Goal: Information Seeking & Learning: Find specific fact

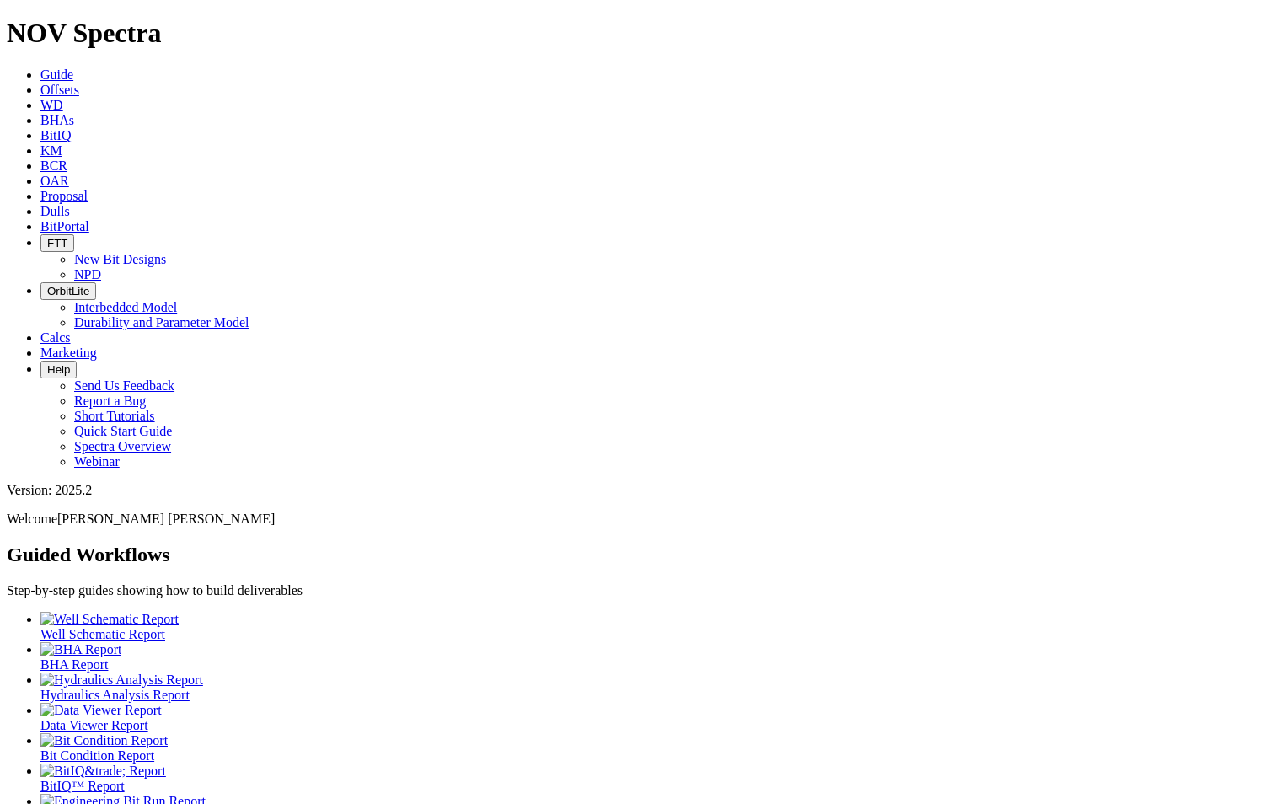
drag, startPoint x: 671, startPoint y: 43, endPoint x: 680, endPoint y: 32, distance: 14.3
click at [70, 204] on link "Dulls" at bounding box center [54, 211] width 29 height 14
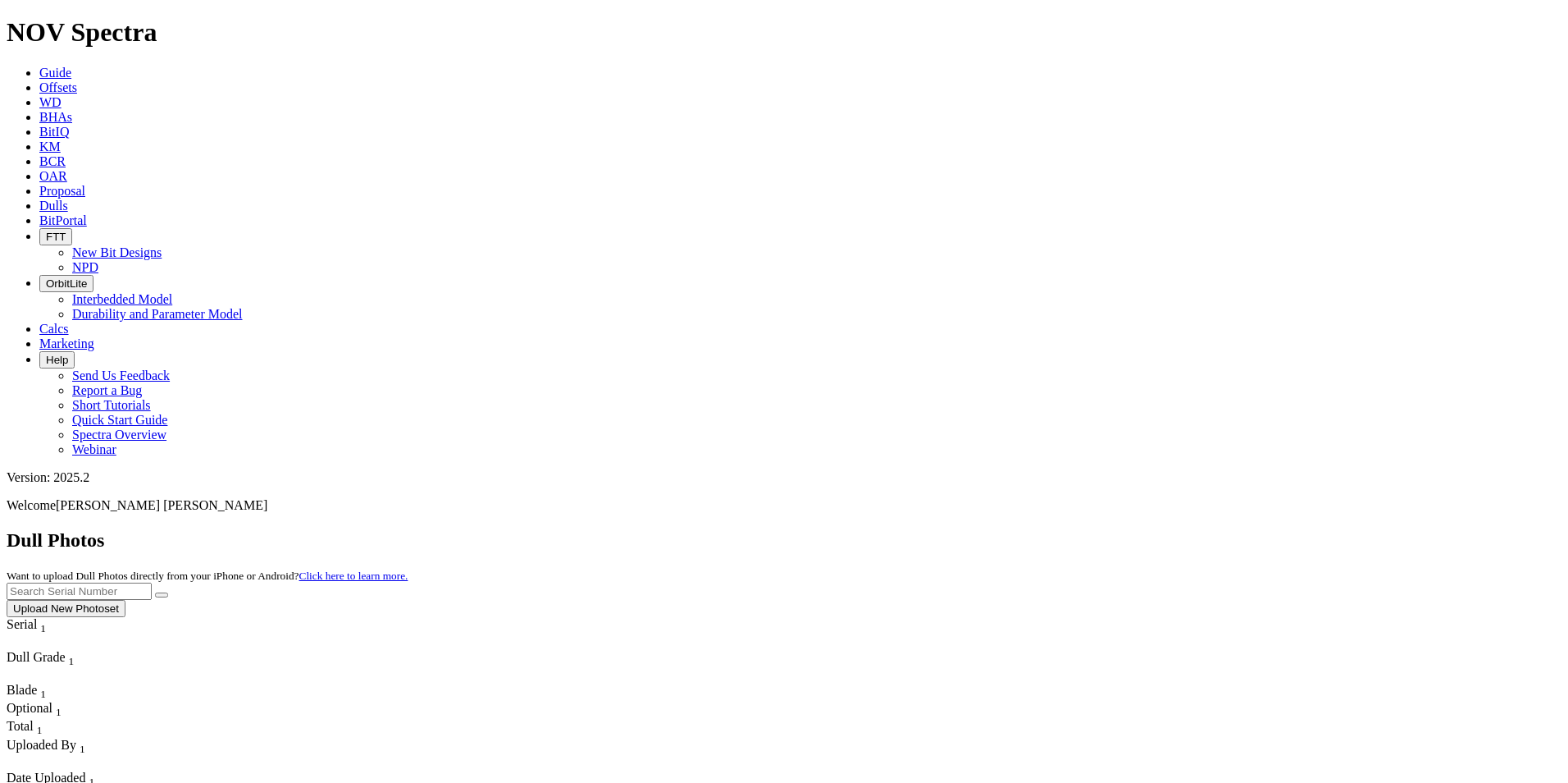
click at [152, 582] on input "text" at bounding box center [79, 591] width 145 height 18
click at [168, 592] on button "submit" at bounding box center [161, 594] width 13 height 5
click at [152, 582] on input "A317567" at bounding box center [79, 591] width 145 height 18
drag, startPoint x: 1277, startPoint y: 70, endPoint x: 1038, endPoint y: 67, distance: 239.0
click at [1038, 529] on div "Dull Photos Want to upload Dull Photos directly from your iPhone or Android? Cl…" at bounding box center [784, 573] width 1555 height 88
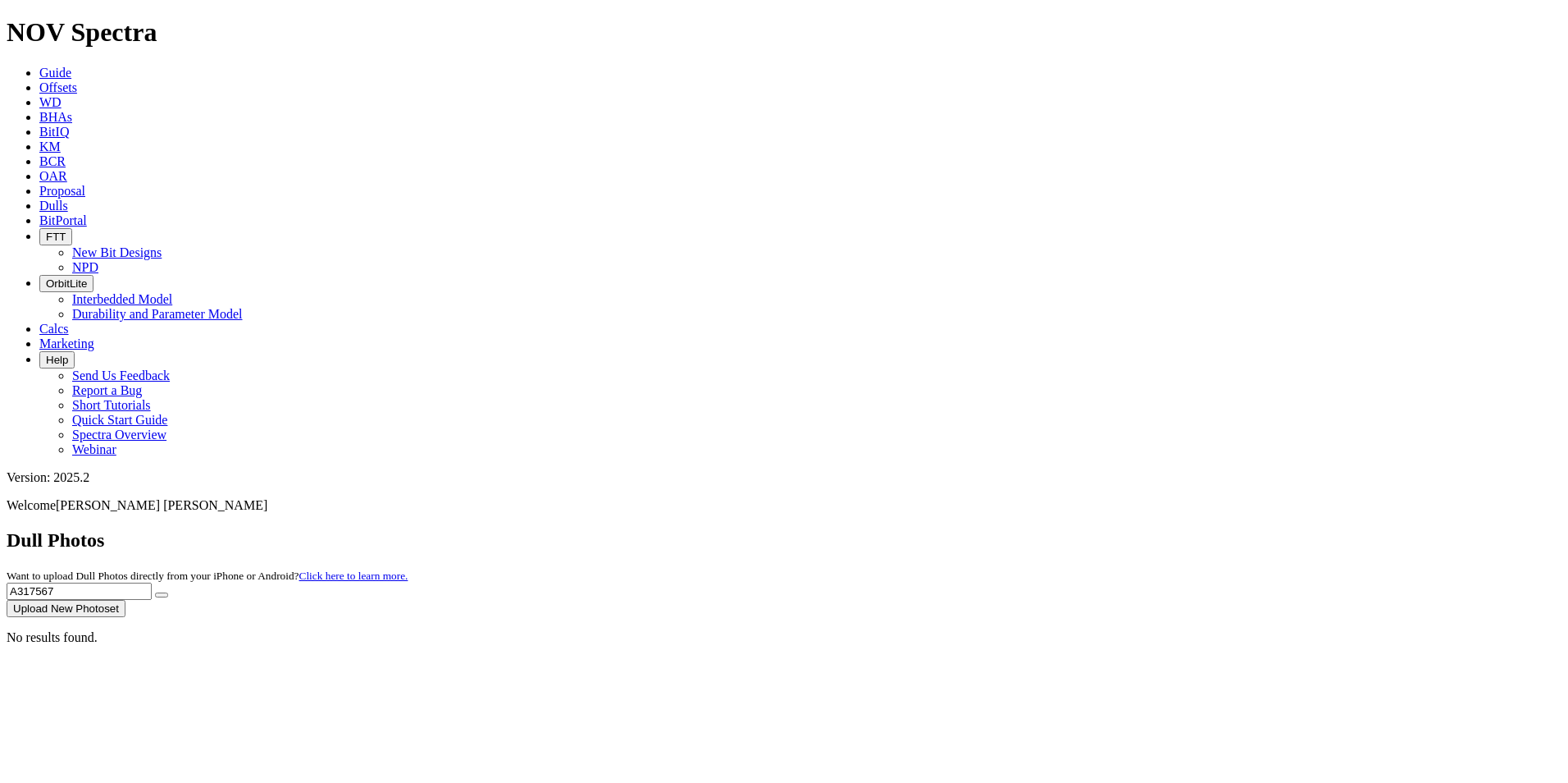
paste input "text"
click at [168, 592] on button "submit" at bounding box center [161, 594] width 13 height 5
drag, startPoint x: 1263, startPoint y: 69, endPoint x: 1104, endPoint y: 68, distance: 159.0
click at [1104, 529] on div "Dull Photos Want to upload Dull Photos directly from your iPhone or Android? Cl…" at bounding box center [784, 573] width 1555 height 88
paste input "6261"
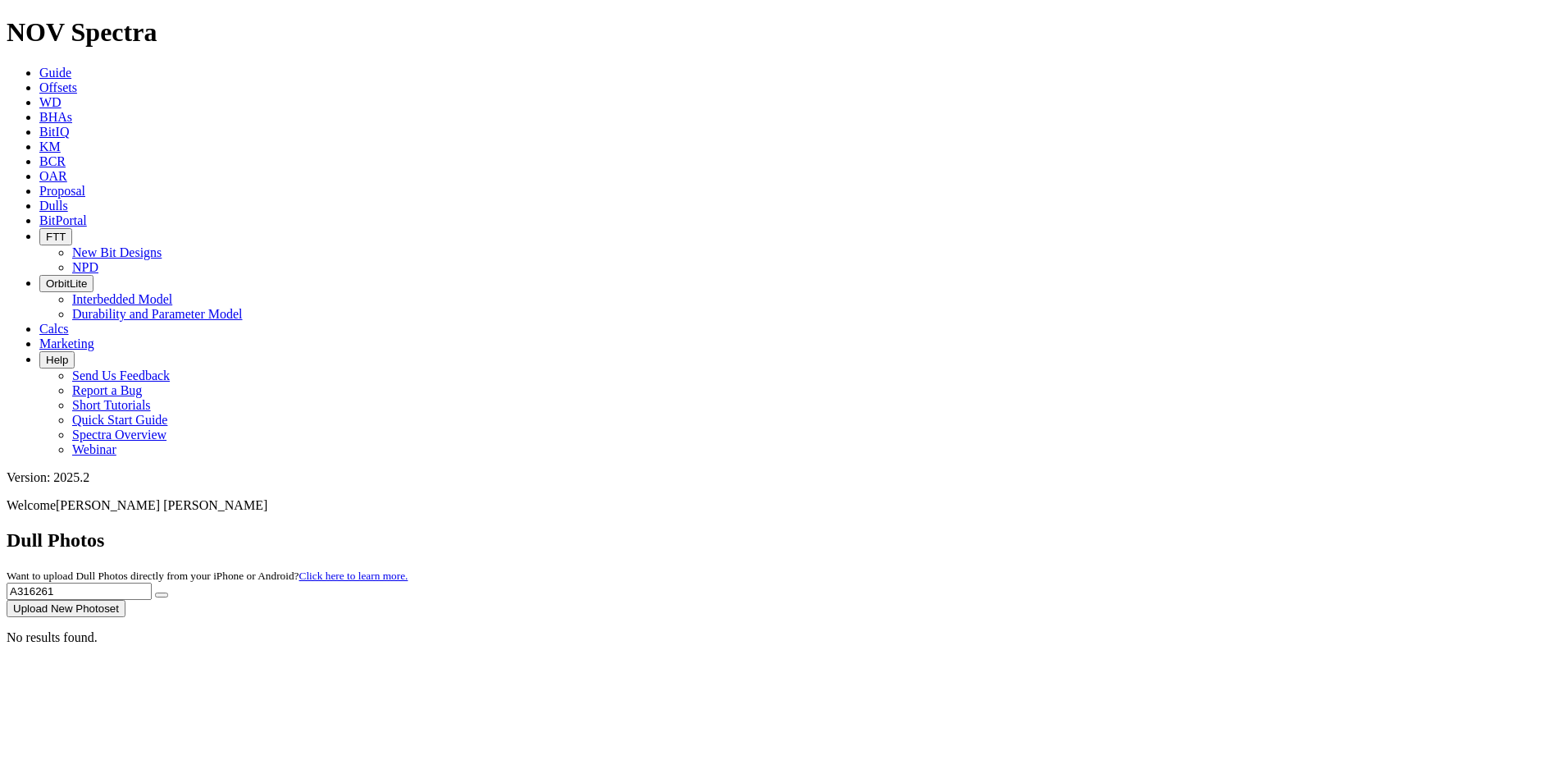
click at [168, 592] on button "submit" at bounding box center [161, 594] width 13 height 5
click at [152, 582] on input "A316261" at bounding box center [79, 591] width 145 height 18
drag, startPoint x: 1247, startPoint y: 66, endPoint x: 1123, endPoint y: 56, distance: 124.4
click at [1123, 529] on div "Dull Photos Want to upload Dull Photos directly from your iPhone or Android? Cl…" at bounding box center [784, 573] width 1555 height 88
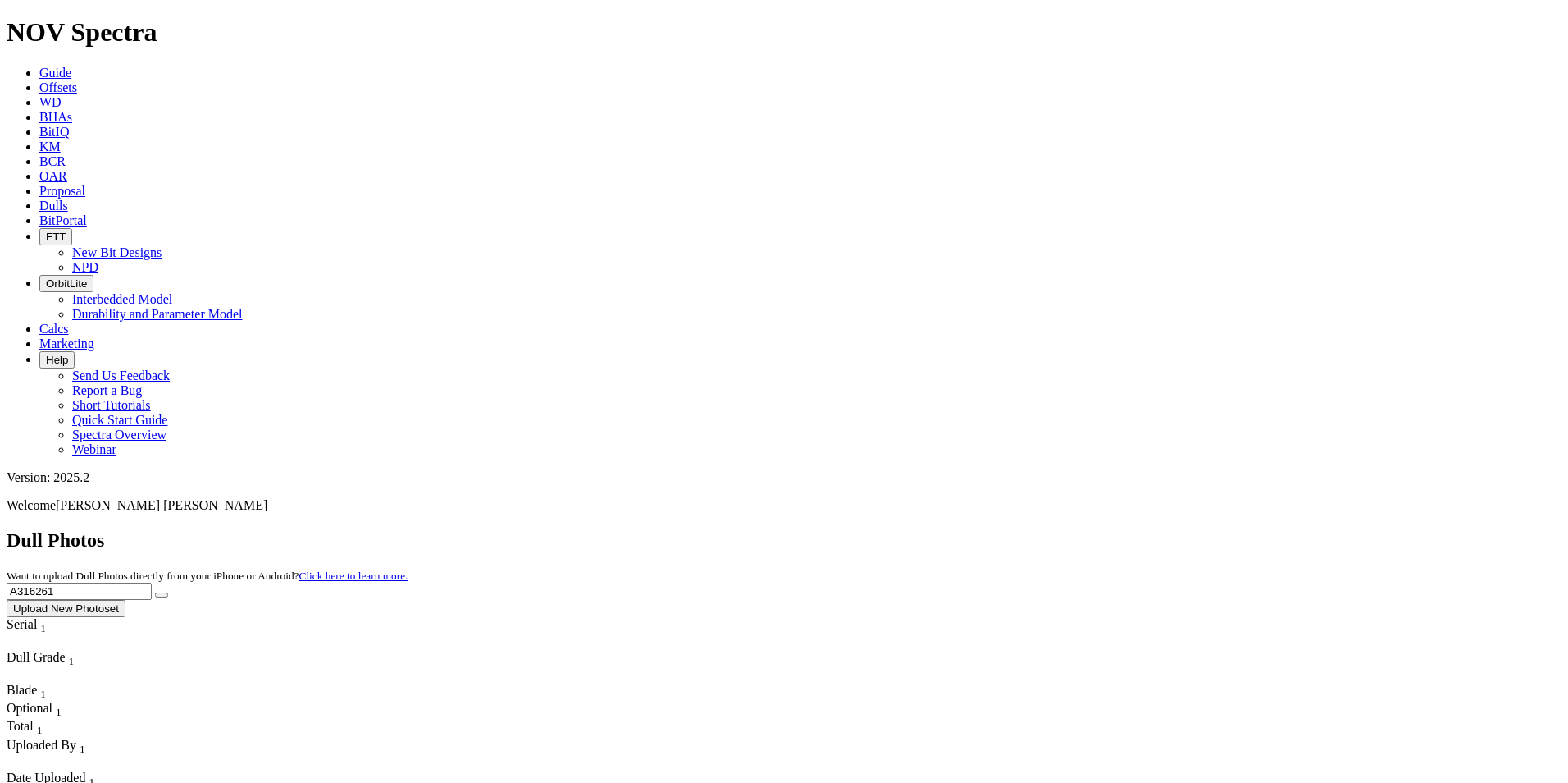
paste input "381"
click at [168, 592] on button "submit" at bounding box center [161, 594] width 13 height 5
drag, startPoint x: 1236, startPoint y: 76, endPoint x: 1107, endPoint y: 83, distance: 129.2
click at [1107, 529] on div "Dull Photos Want to upload Dull Photos directly from your iPhone or Android? Cl…" at bounding box center [784, 573] width 1555 height 88
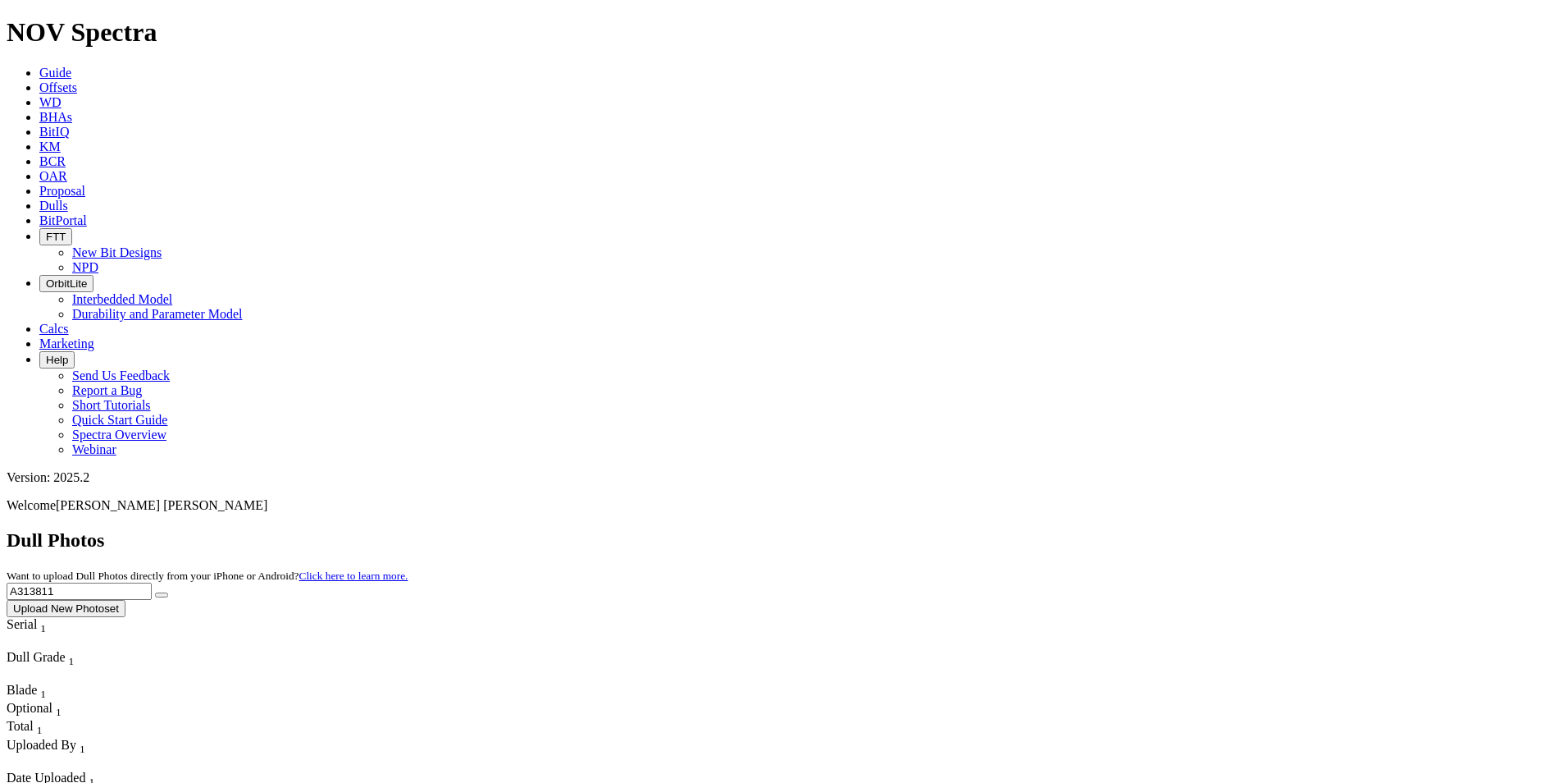
paste input "7572"
click at [168, 592] on button "submit" at bounding box center [161, 594] width 13 height 5
click at [152, 582] on input "A317572" at bounding box center [79, 591] width 145 height 18
drag, startPoint x: 1160, startPoint y: 70, endPoint x: 1055, endPoint y: 70, distance: 105.0
click at [1055, 529] on div "Dull Photos Want to upload Dull Photos directly from your iPhone or Android? Cl…" at bounding box center [784, 573] width 1555 height 88
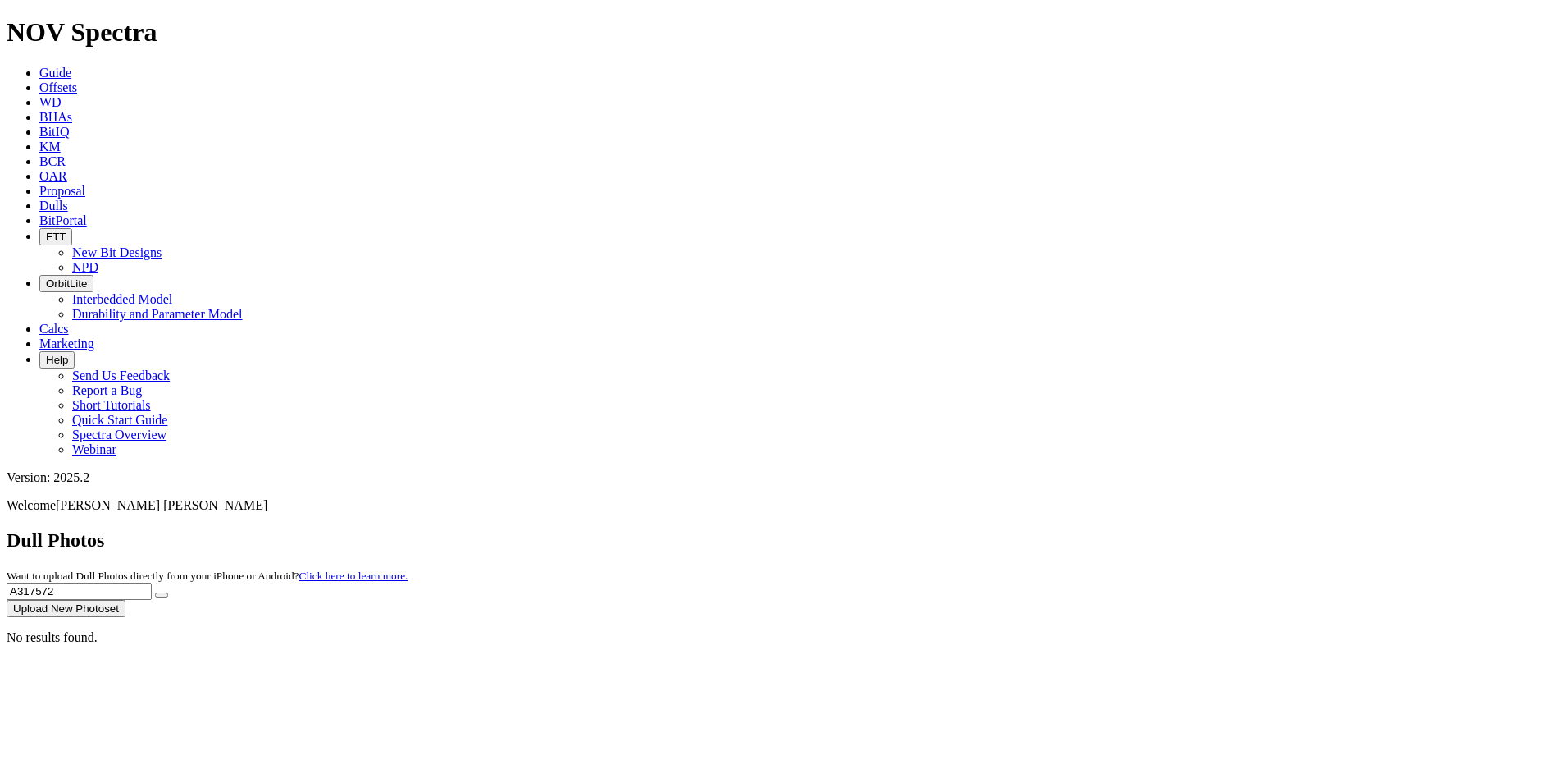
paste input "581"
click at [168, 592] on button "submit" at bounding box center [161, 594] width 13 height 5
click at [152, 582] on input "A315812" at bounding box center [79, 591] width 145 height 18
drag, startPoint x: 1255, startPoint y: 78, endPoint x: 1143, endPoint y: 80, distance: 112.0
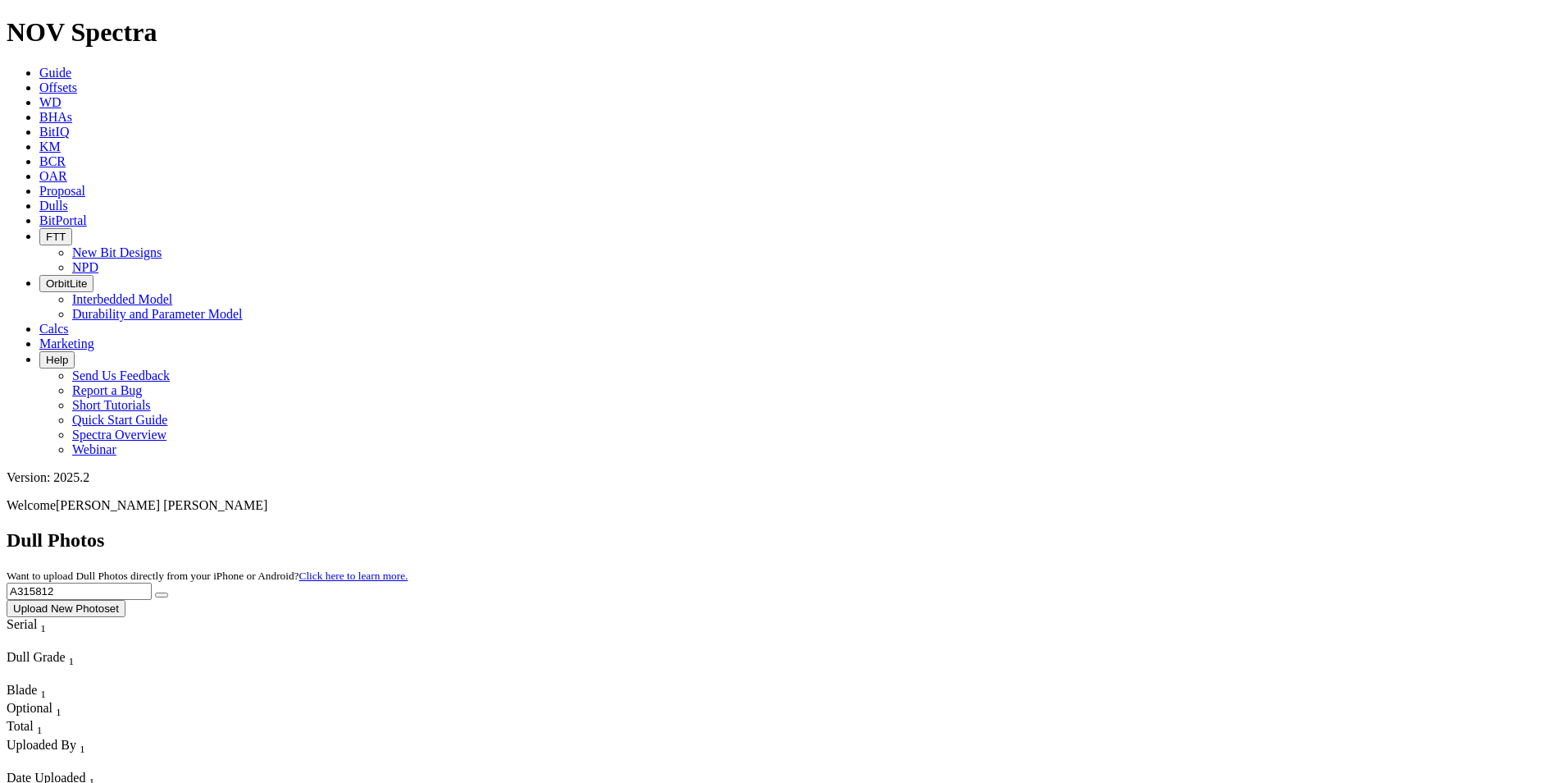
click at [1143, 529] on div "Dull Photos Want to upload Dull Photos directly from your iPhone or Android? Cl…" at bounding box center [784, 573] width 1555 height 88
paste input "F3193"
click at [168, 592] on button "submit" at bounding box center [161, 594] width 13 height 5
drag, startPoint x: 1248, startPoint y: 58, endPoint x: 1240, endPoint y: 63, distance: 9.4
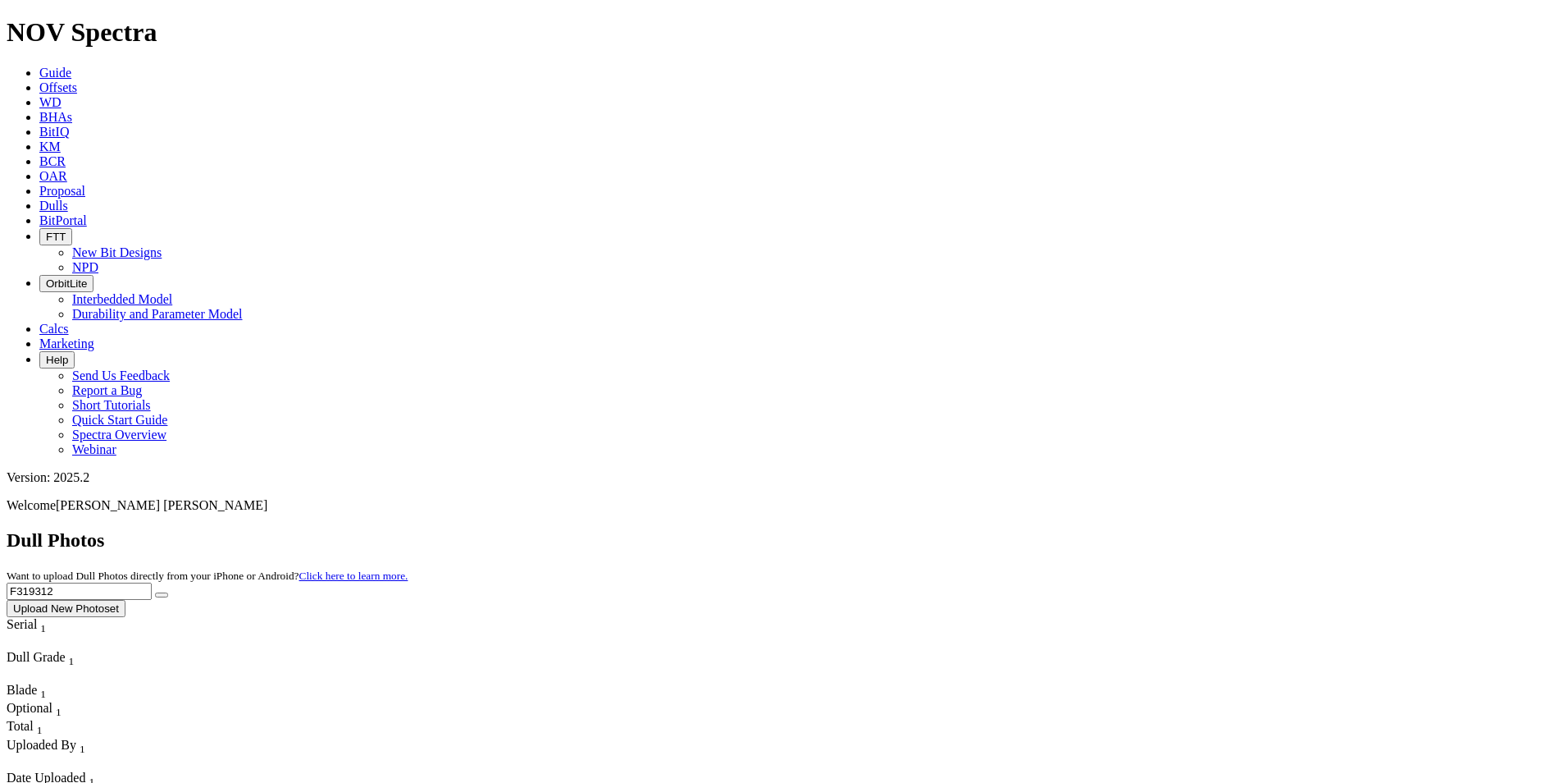
click at [1240, 529] on div "Dull Photos Want to upload Dull Photos directly from your iPhone or Android? Cl…" at bounding box center [784, 573] width 1555 height 88
drag, startPoint x: 1243, startPoint y: 66, endPoint x: 1122, endPoint y: 75, distance: 121.3
click at [1122, 529] on div "Dull Photos Want to upload Dull Photos directly from your iPhone or Android? Cl…" at bounding box center [784, 573] width 1555 height 88
paste input "A316890"
click at [162, 595] on icon "submit" at bounding box center [162, 595] width 0 height 0
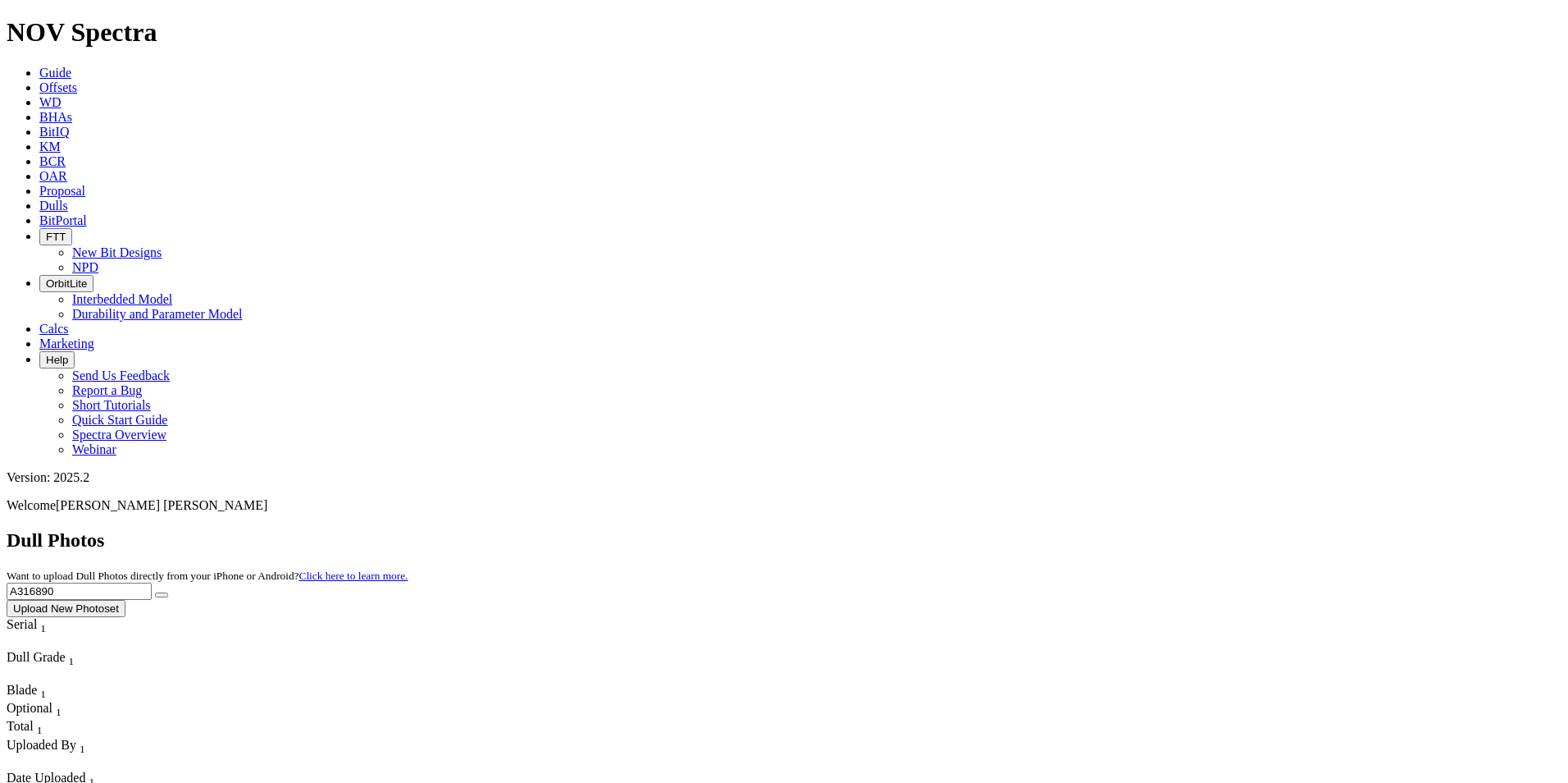
click at [152, 582] on input "A316890" at bounding box center [79, 591] width 145 height 18
drag, startPoint x: 1258, startPoint y: 79, endPoint x: 1029, endPoint y: 74, distance: 229.1
click at [1029, 529] on div "Dull Photos Want to upload Dull Photos directly from your iPhone or Android? Cl…" at bounding box center [784, 573] width 1555 height 88
paste input "9548"
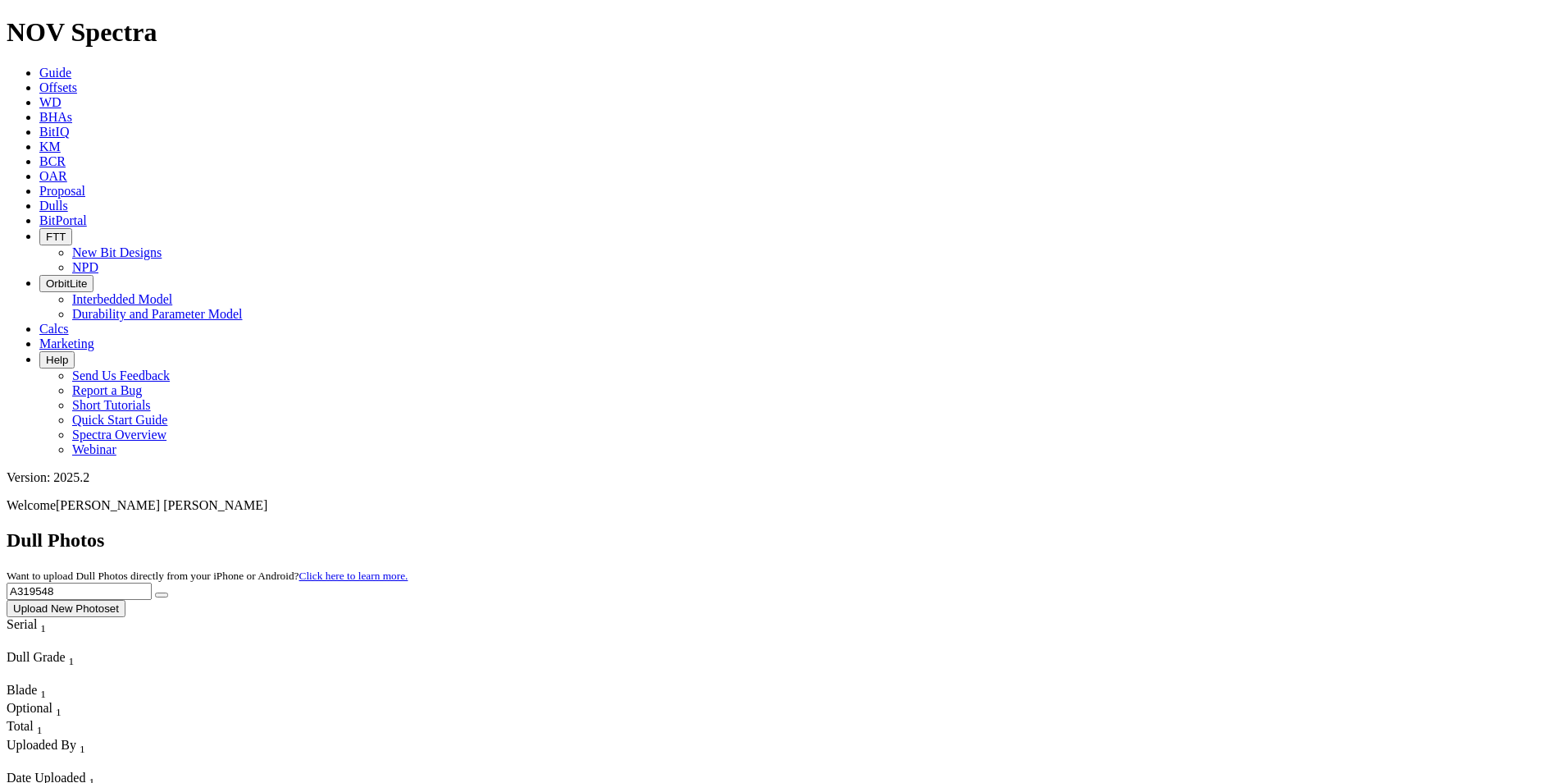
click at [162, 595] on icon "submit" at bounding box center [162, 595] width 0 height 0
drag, startPoint x: 1274, startPoint y: 63, endPoint x: 1049, endPoint y: 74, distance: 225.3
click at [1043, 529] on div "Dull Photos Want to upload Dull Photos directly from your iPhone or Android? Cl…" at bounding box center [784, 573] width 1555 height 88
paste input "36"
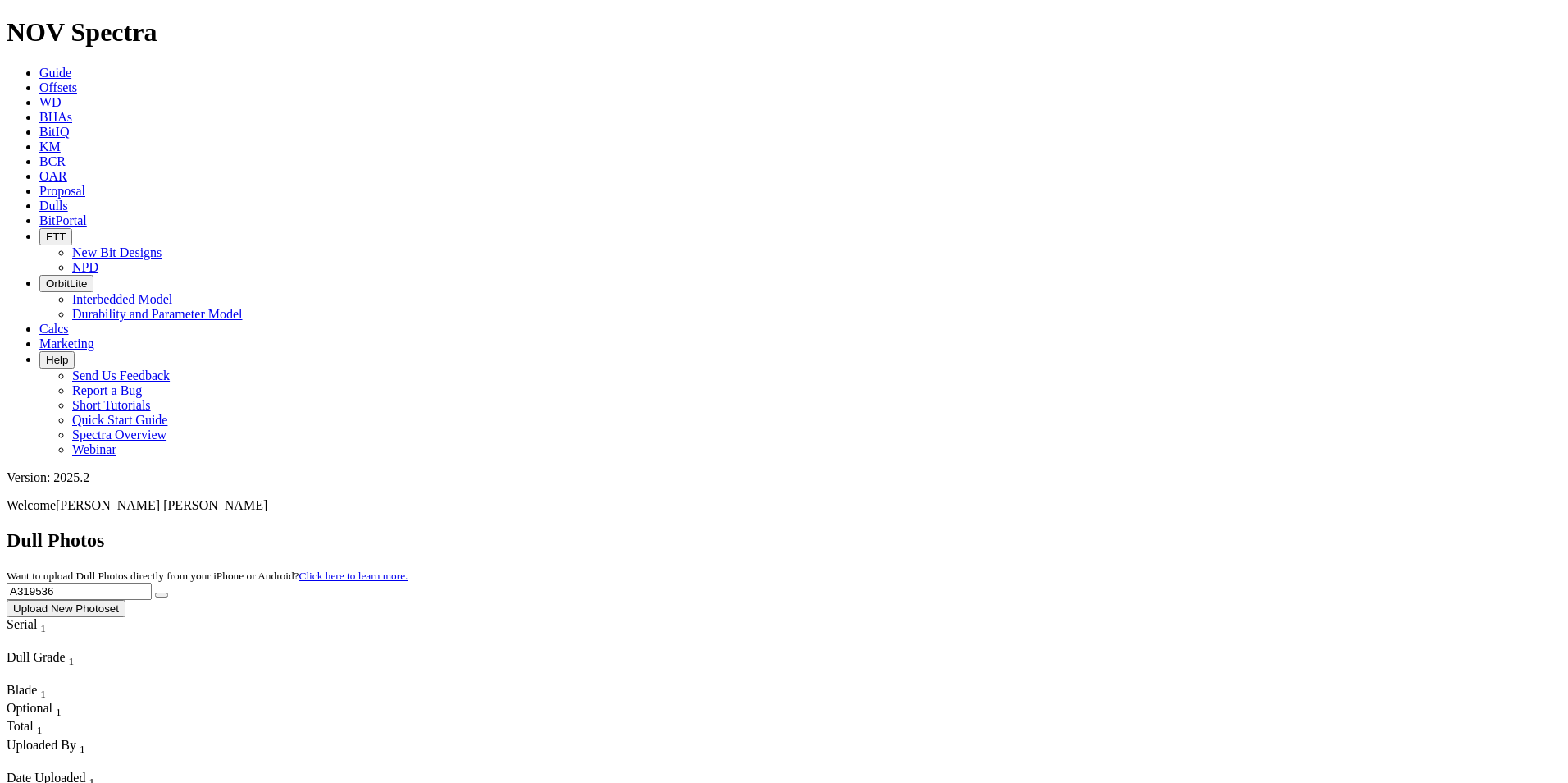
click at [162, 595] on icon "submit" at bounding box center [162, 595] width 0 height 0
drag, startPoint x: 1248, startPoint y: 66, endPoint x: 1081, endPoint y: 65, distance: 167.0
click at [1081, 529] on div "Dull Photos Want to upload Dull Photos directly from your iPhone or Android? Cl…" at bounding box center [784, 573] width 1555 height 88
paste input "7572"
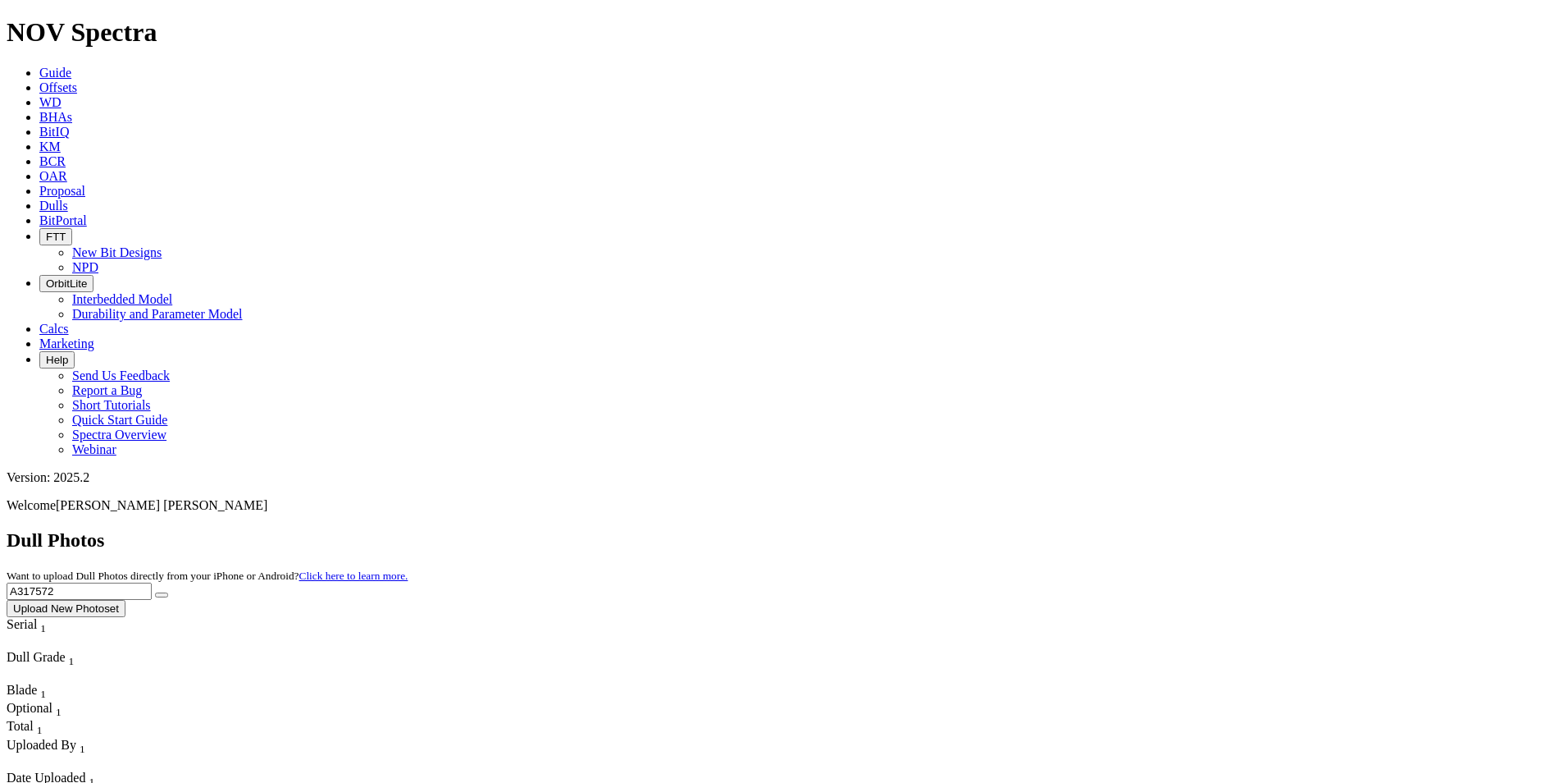
click at [162, 595] on icon "submit" at bounding box center [162, 595] width 0 height 0
drag, startPoint x: 1246, startPoint y: 47, endPoint x: 1243, endPoint y: 60, distance: 13.3
click at [1246, 47] on div "NOV Spectra Guide Offsets WD BHAs BitIQ KM BCR OAR Proposal EBRR Dulls BitPorta…" at bounding box center [784, 265] width 1555 height 495
click at [152, 582] on input "A317572" at bounding box center [79, 591] width 145 height 18
drag, startPoint x: 1249, startPoint y: 70, endPoint x: 1058, endPoint y: 85, distance: 191.6
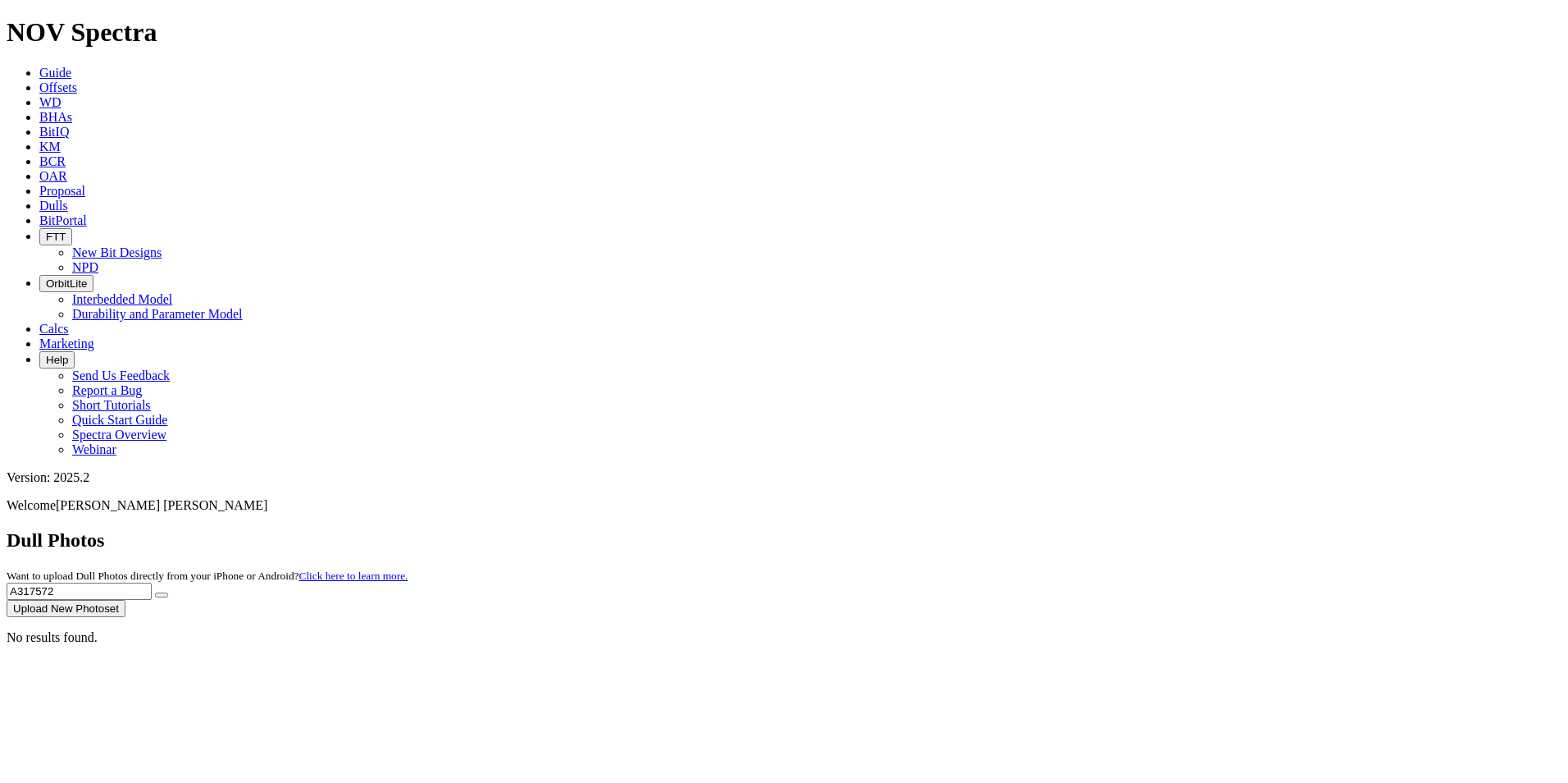
click at [1058, 529] on div "Dull Photos Want to upload Dull Photos directly from your iPhone or Android? Cl…" at bounding box center [784, 573] width 1555 height 88
paste input "0"
type input "A317570"
click at [168, 592] on button "submit" at bounding box center [161, 594] width 13 height 5
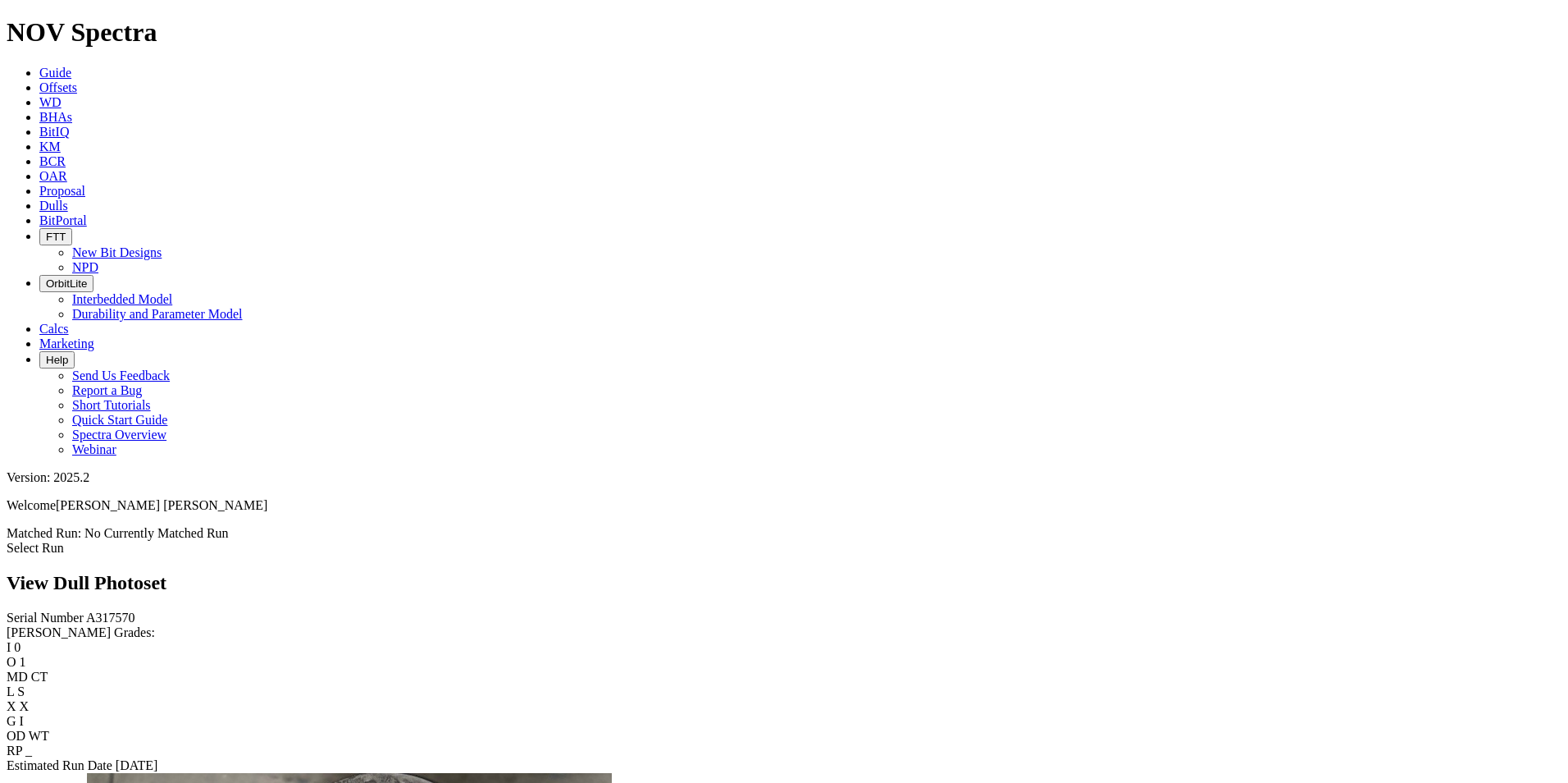
scroll to position [2052, 0]
